Goal: Task Accomplishment & Management: Manage account settings

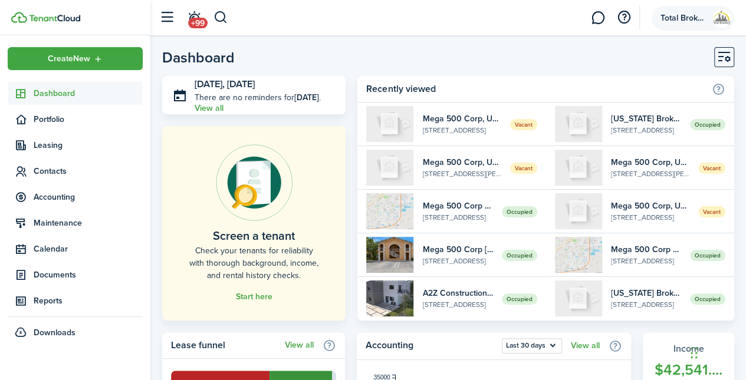
click at [689, 15] on span "Total Brokers USA LLC" at bounding box center [683, 18] width 47 height 8
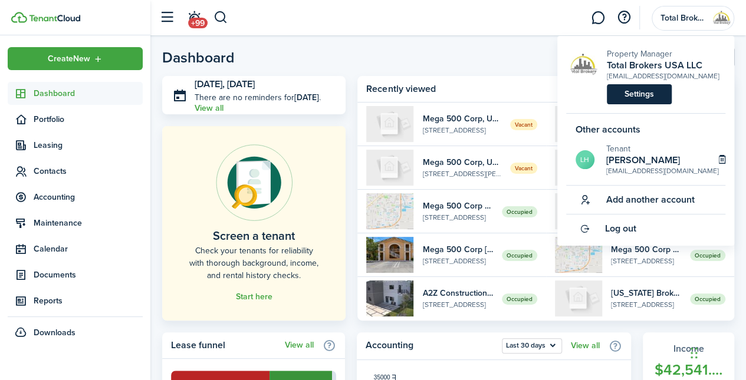
click at [653, 93] on link "Settings" at bounding box center [639, 94] width 65 height 20
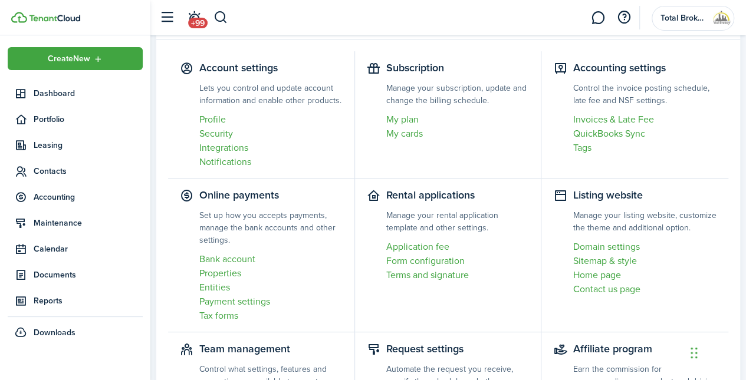
scroll to position [66, 0]
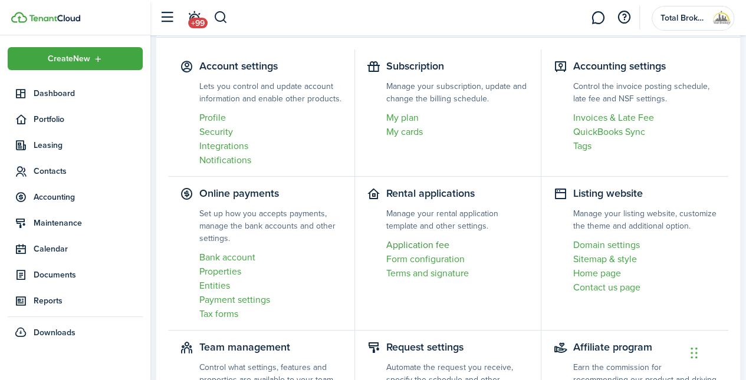
click at [419, 249] on link "Application fee" at bounding box center [457, 245] width 143 height 14
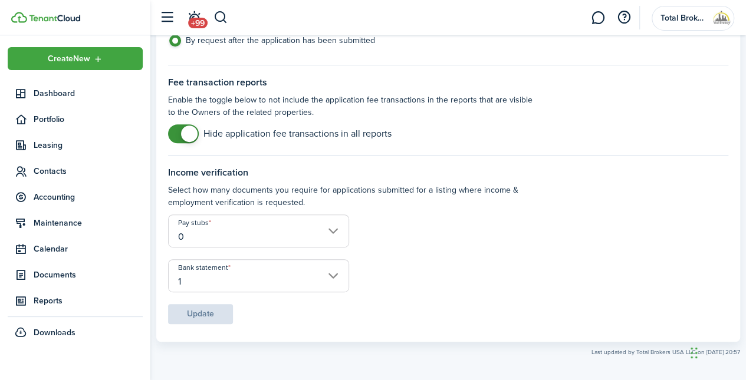
scroll to position [195, 0]
click at [299, 225] on input "0" at bounding box center [258, 229] width 181 height 33
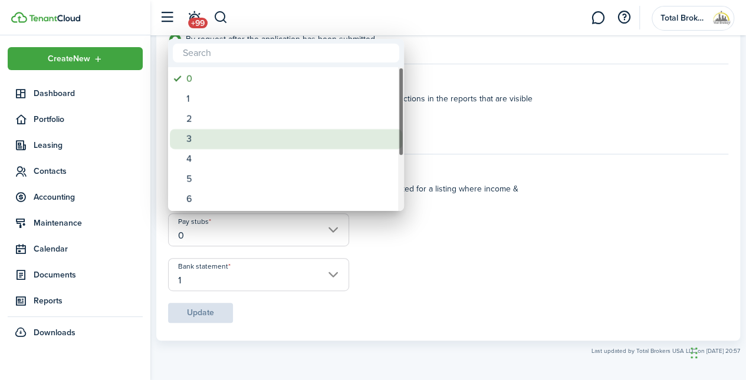
click at [261, 139] on div "3" at bounding box center [290, 139] width 209 height 20
type input "3"
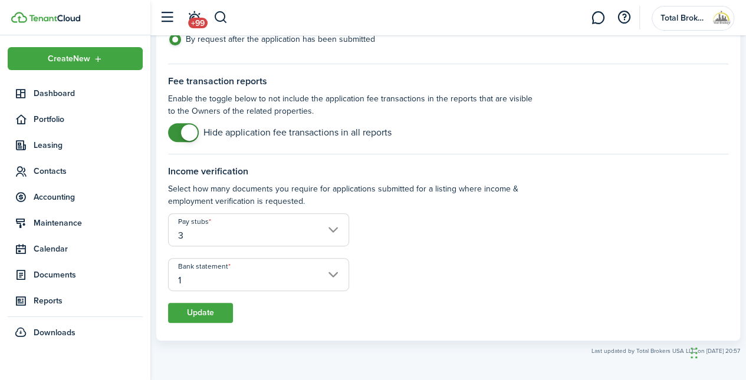
click at [232, 273] on input "1" at bounding box center [258, 274] width 181 height 33
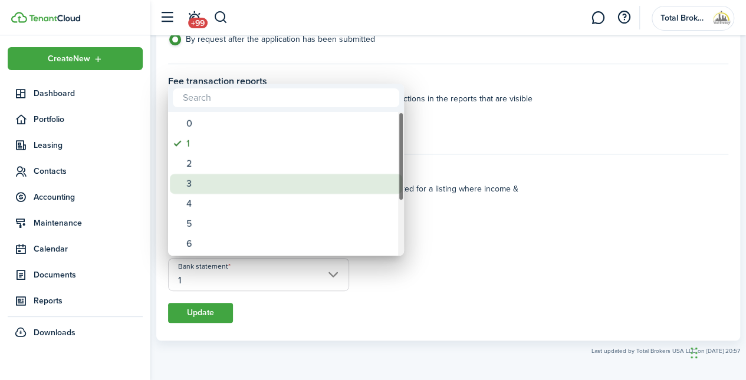
click at [238, 186] on div "3" at bounding box center [290, 184] width 209 height 20
type input "3"
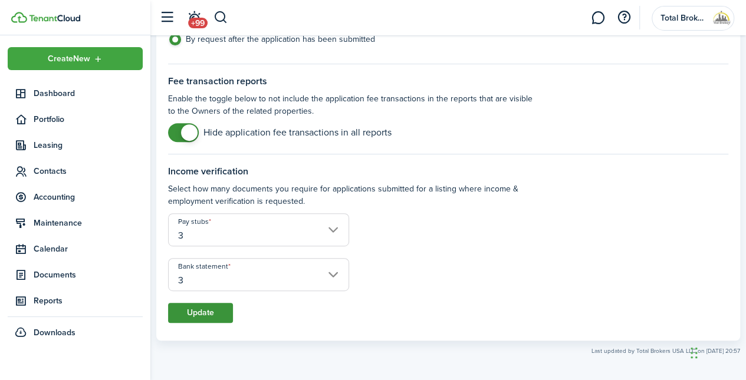
click at [210, 317] on button "Update" at bounding box center [200, 313] width 65 height 20
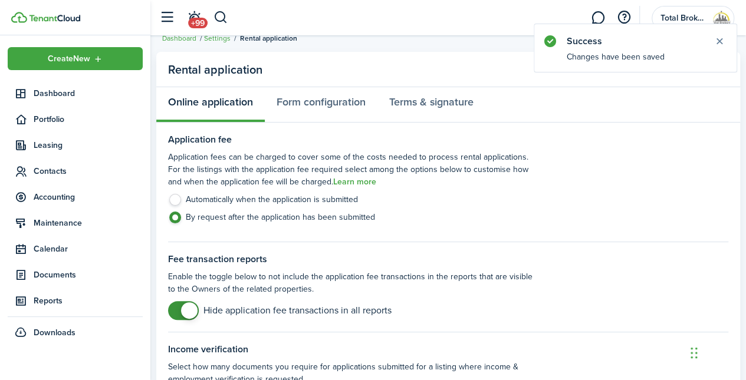
scroll to position [15, 0]
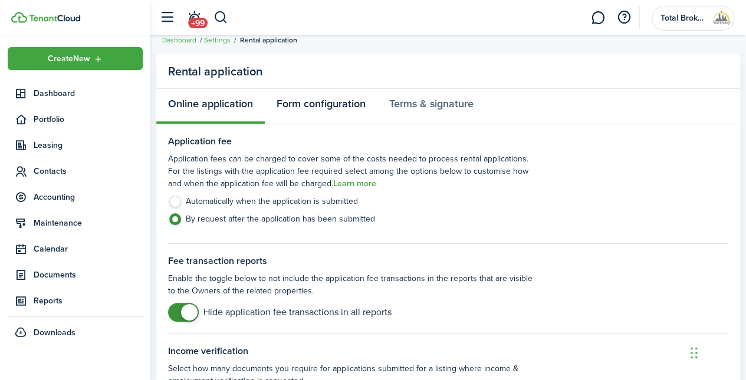
click at [331, 103] on link "Form configuration" at bounding box center [321, 106] width 113 height 35
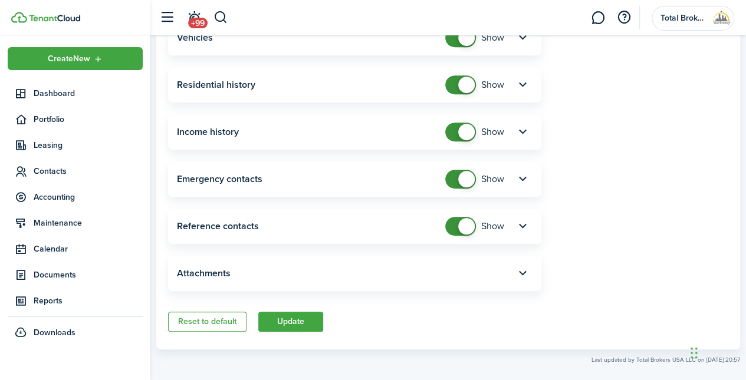
scroll to position [328, 0]
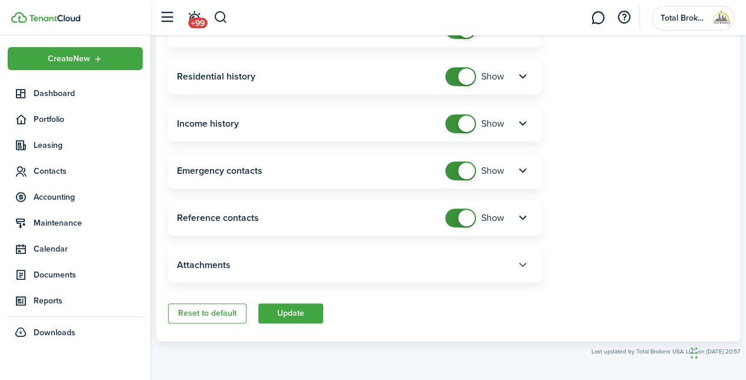
click at [518, 267] on button "button" at bounding box center [522, 265] width 20 height 20
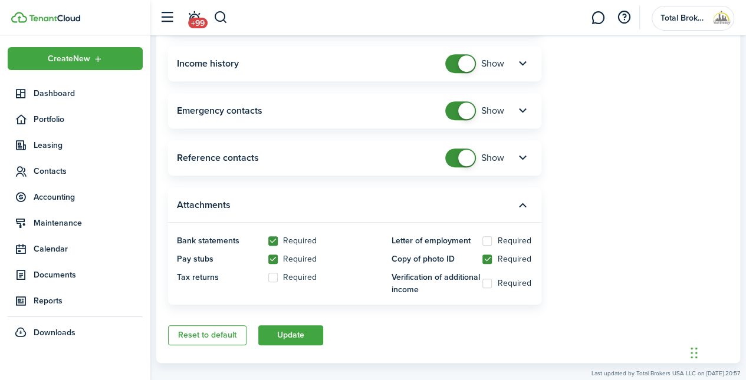
scroll to position [411, 0]
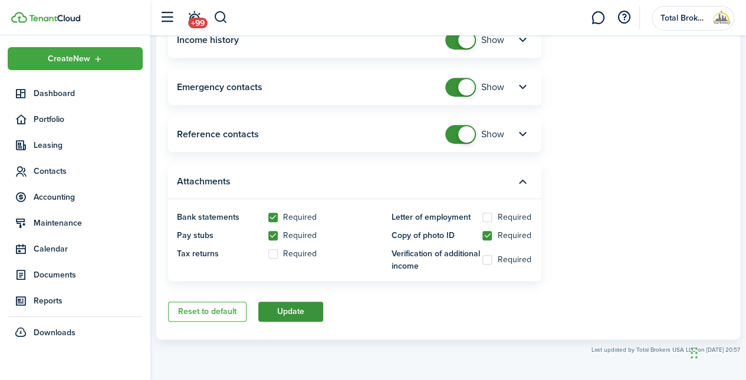
click at [298, 311] on button "Update" at bounding box center [290, 312] width 65 height 20
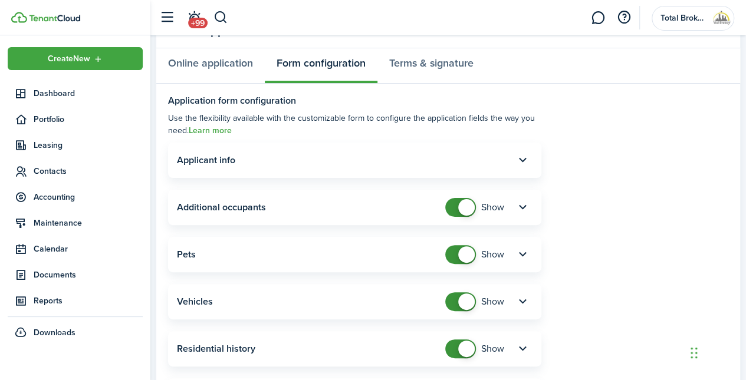
scroll to position [47, 0]
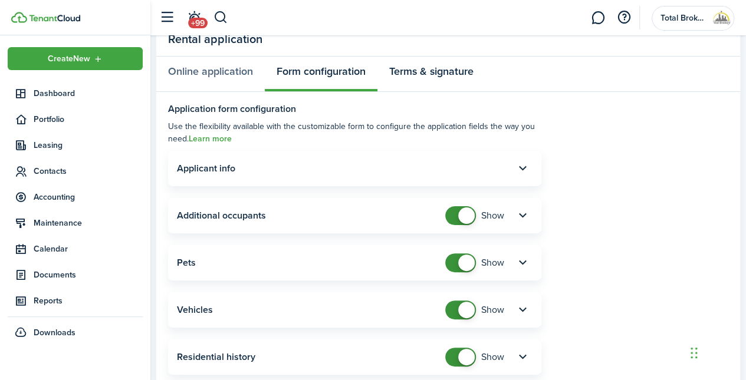
click at [454, 73] on link "Terms & signature" at bounding box center [431, 74] width 108 height 35
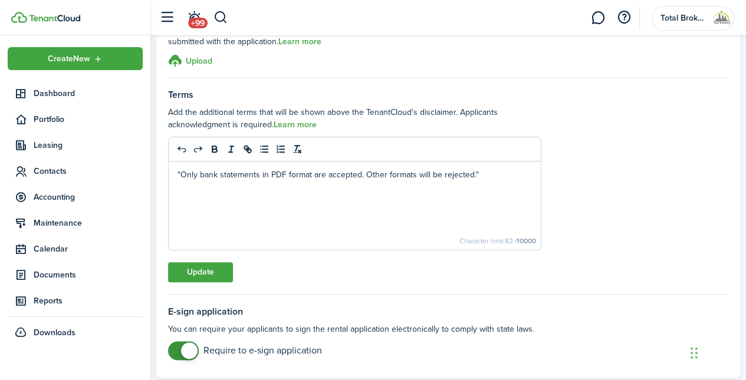
scroll to position [575, 0]
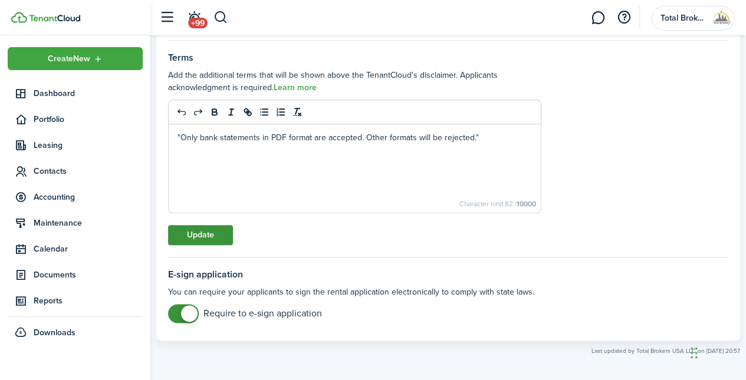
click at [230, 234] on button "Update" at bounding box center [200, 235] width 65 height 20
click at [689, 12] on account-user-avatar "Total Brokers USA LLC" at bounding box center [692, 18] width 83 height 25
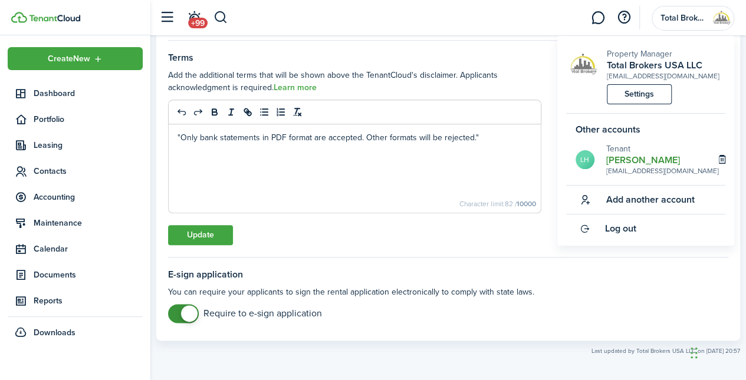
click at [626, 166] on div "[EMAIL_ADDRESS][DOMAIN_NAME]" at bounding box center [662, 171] width 113 height 11
